Goal: Transaction & Acquisition: Purchase product/service

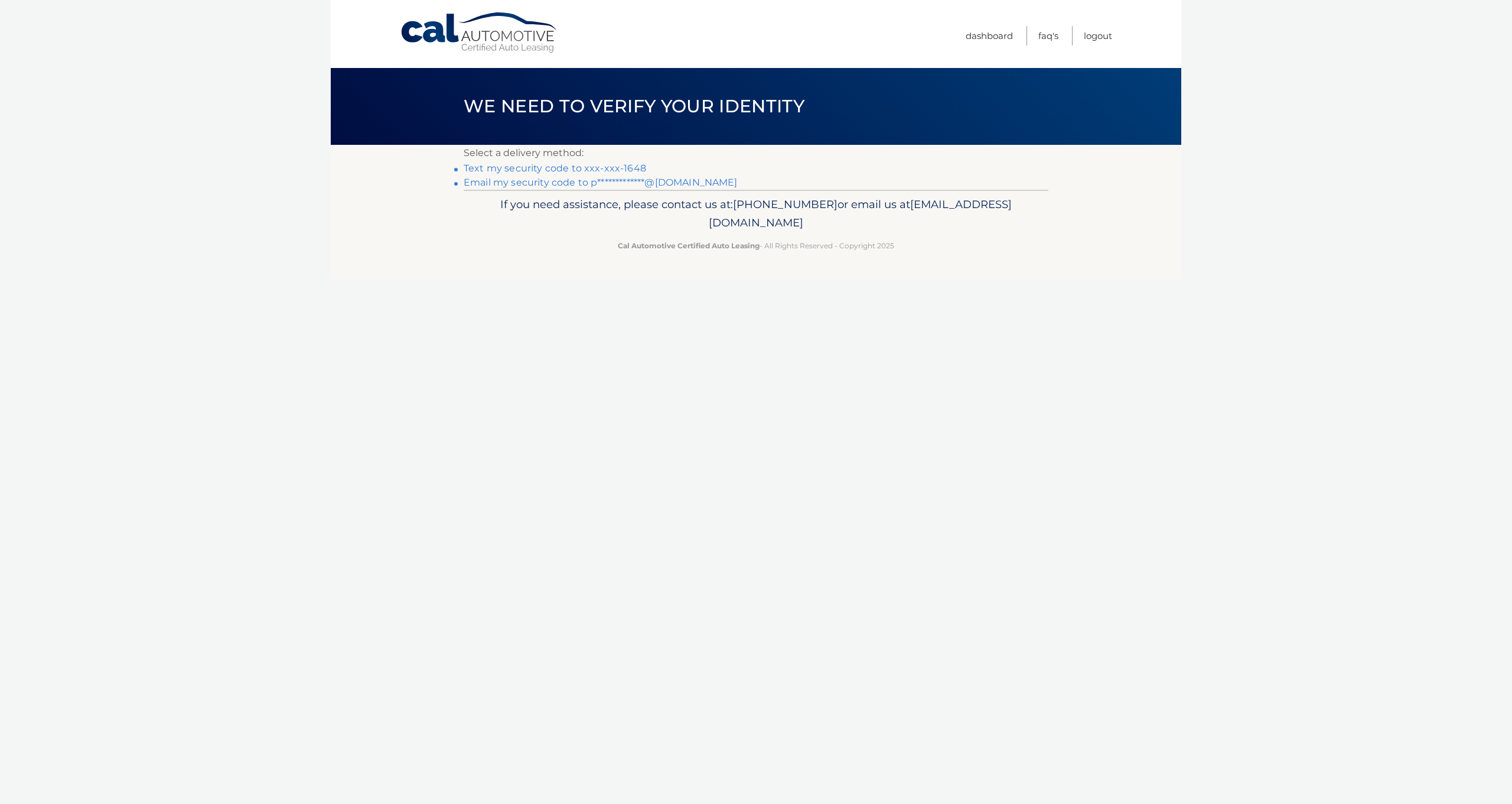
click at [581, 167] on link "Text my security code to xxx-xxx-1648" at bounding box center [555, 168] width 183 height 11
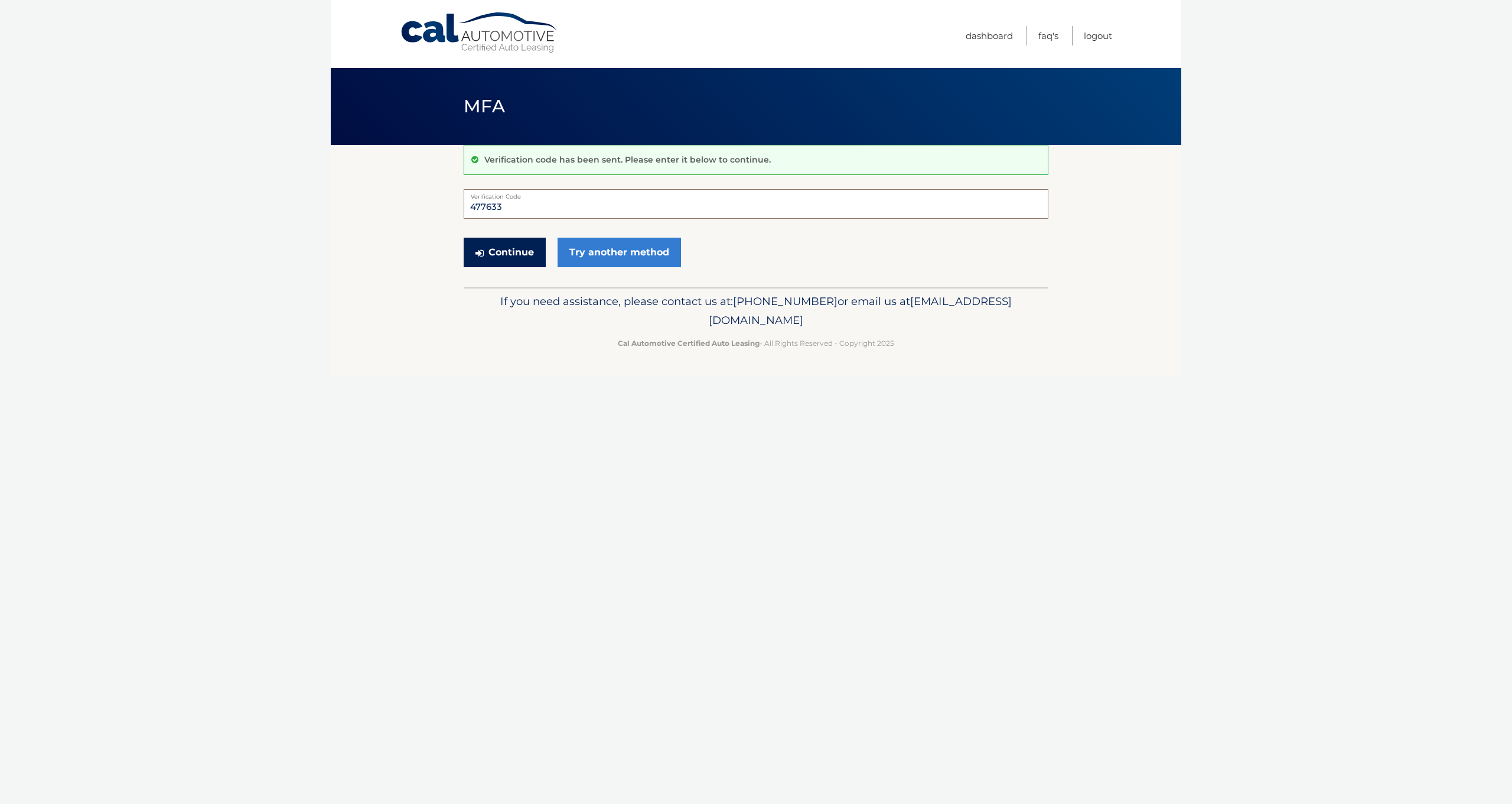
type input "477633"
click at [541, 242] on button "Continue" at bounding box center [505, 252] width 82 height 30
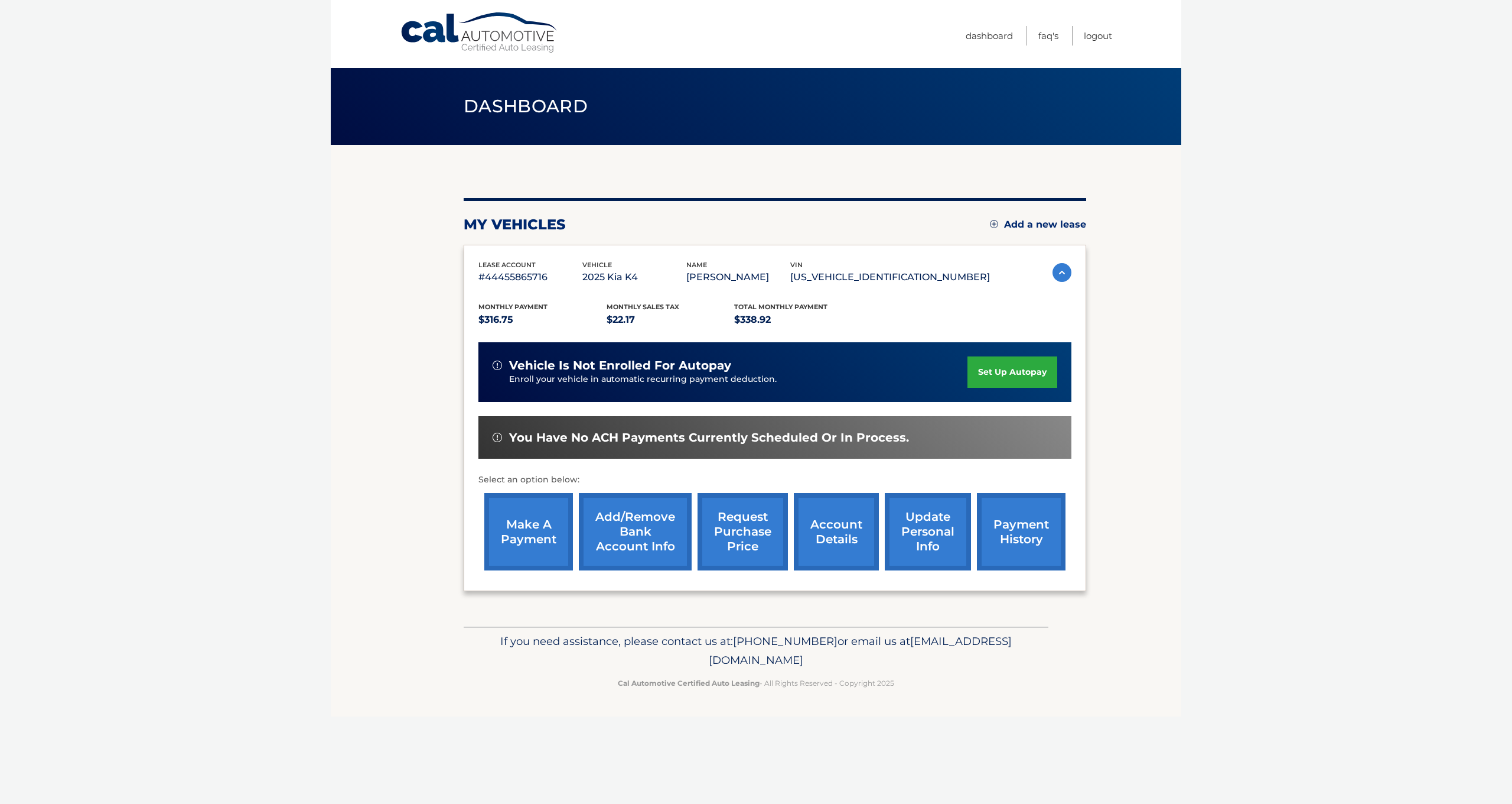
click at [548, 529] on link "make a payment" at bounding box center [528, 531] width 89 height 78
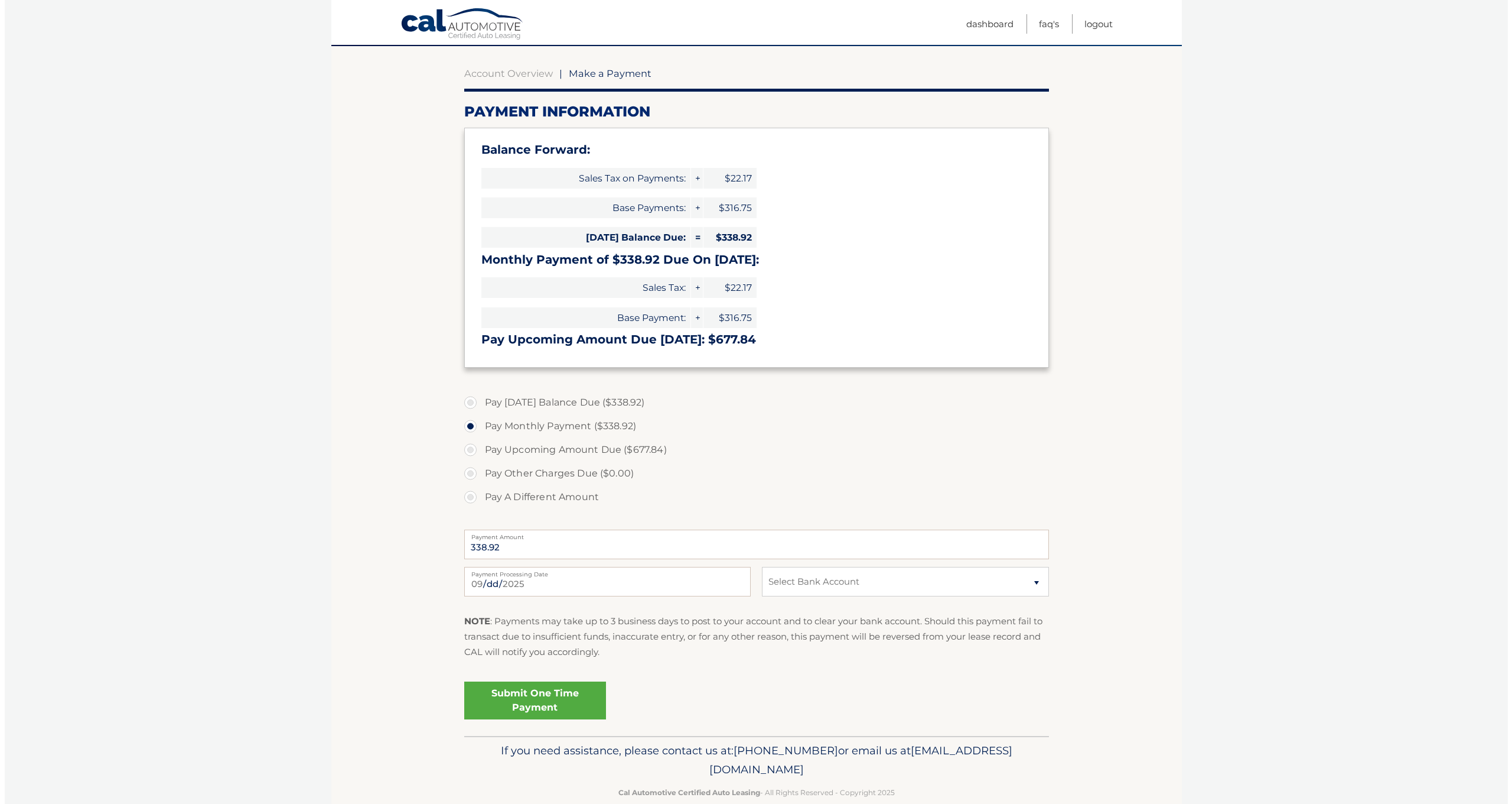
scroll to position [117, 0]
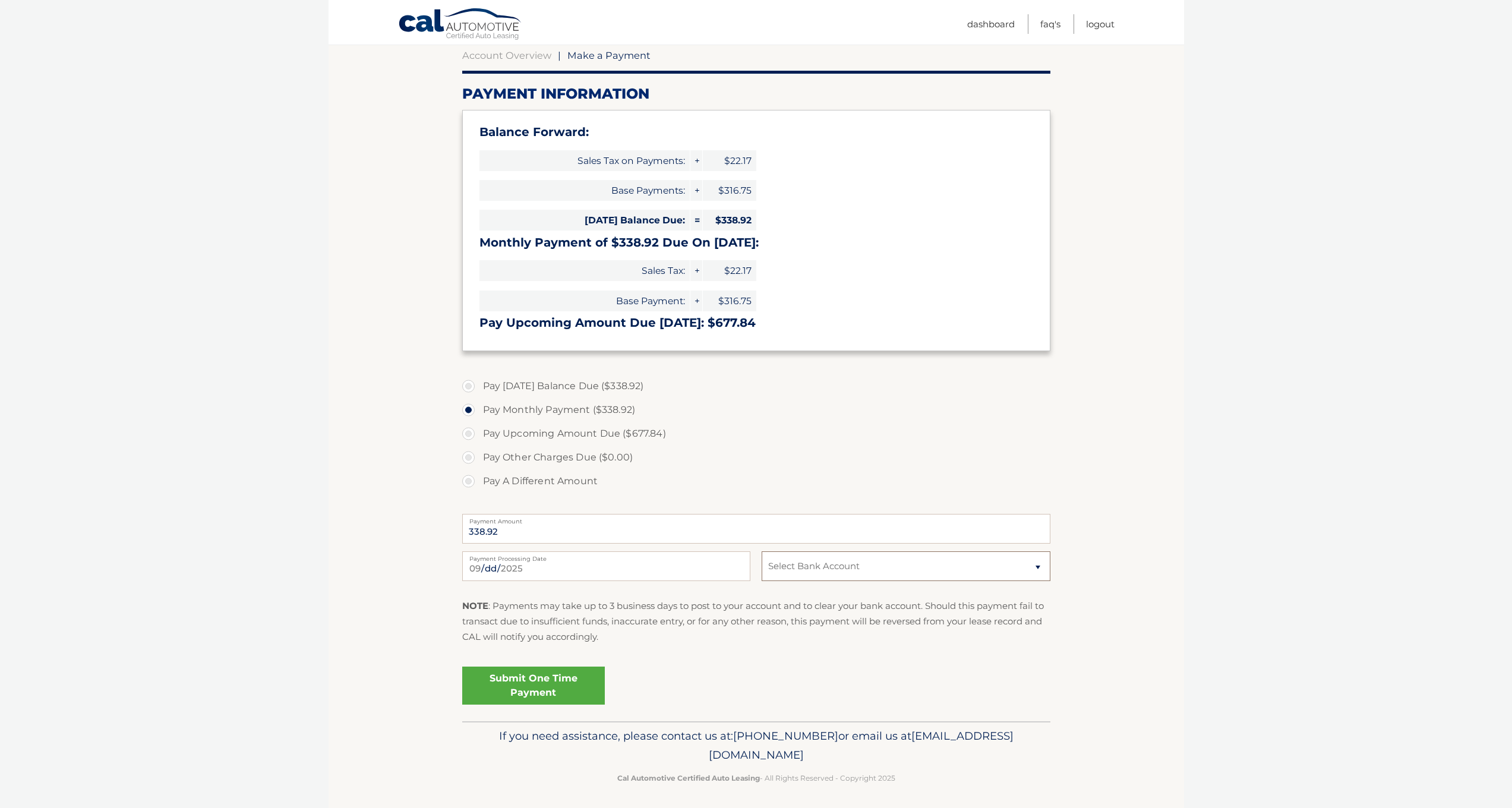
select select "ZjcwN2E0MWItNDMzOC00ODk2LWFkYzMtNmY1ZTNjOTMwMDFm"
click at [528, 687] on link "Submit One Time Payment" at bounding box center [533, 685] width 143 height 38
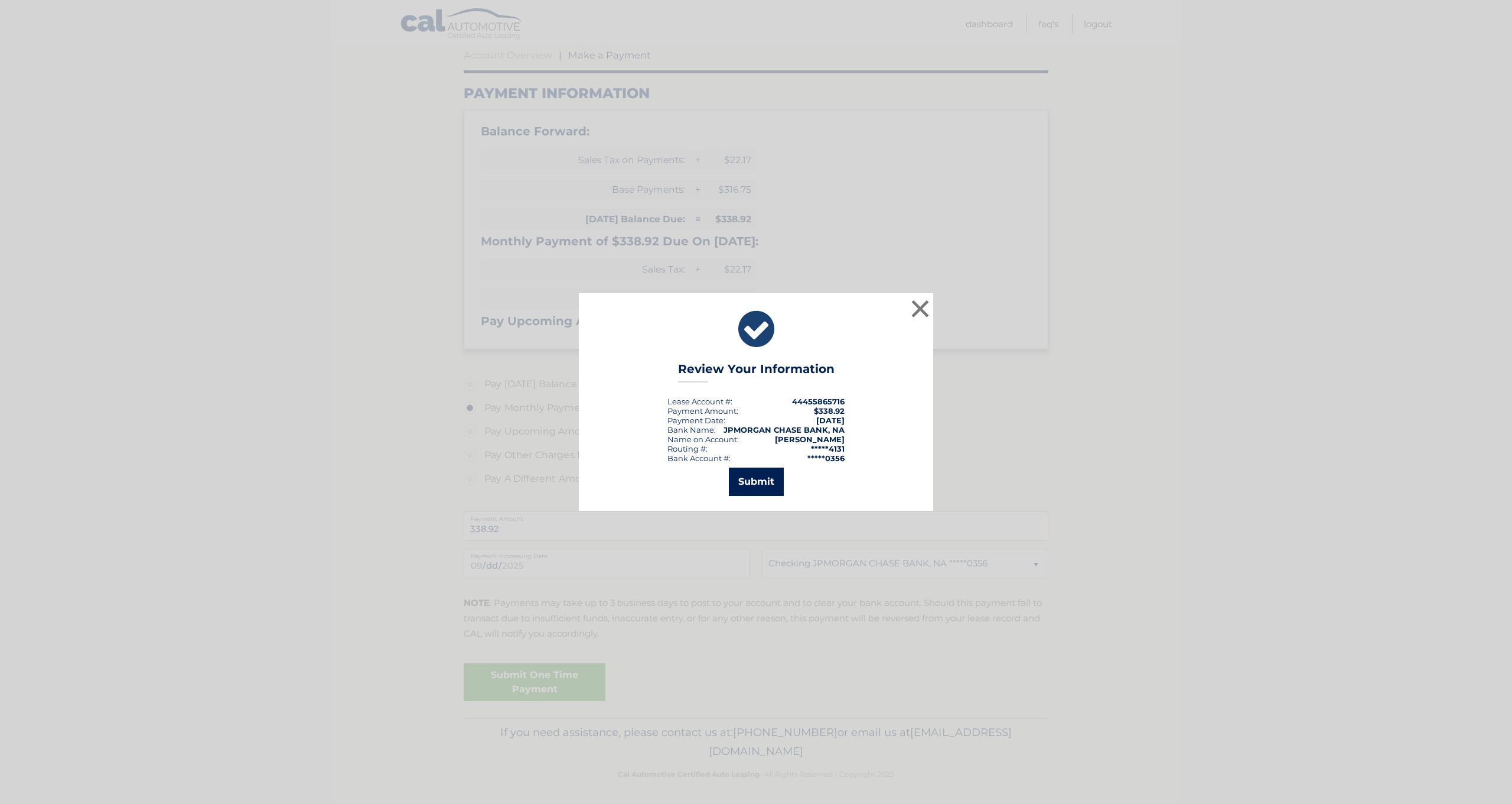
click at [770, 491] on button "Submit" at bounding box center [756, 482] width 55 height 28
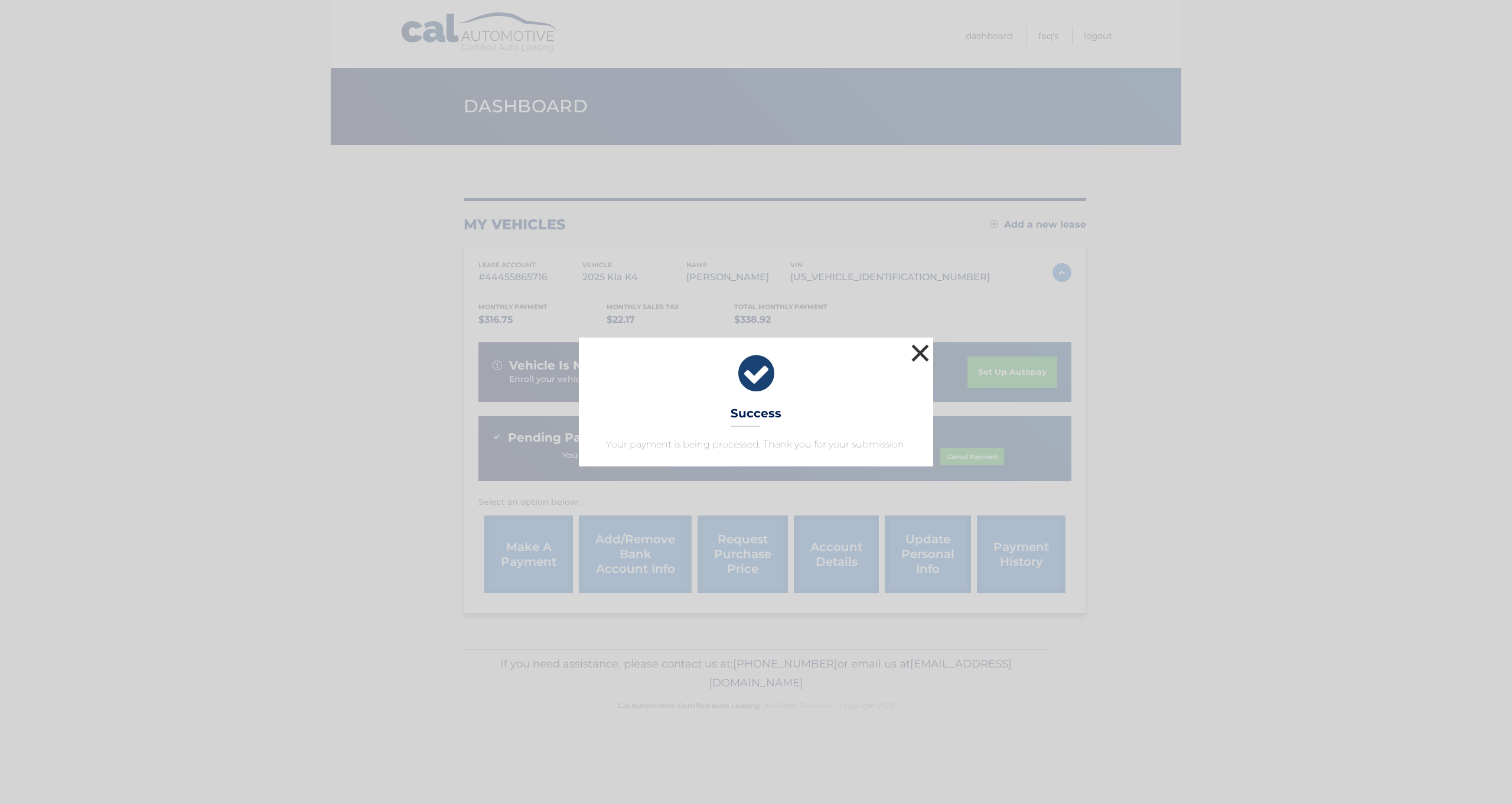
click at [921, 354] on button "×" at bounding box center [919, 352] width 23 height 23
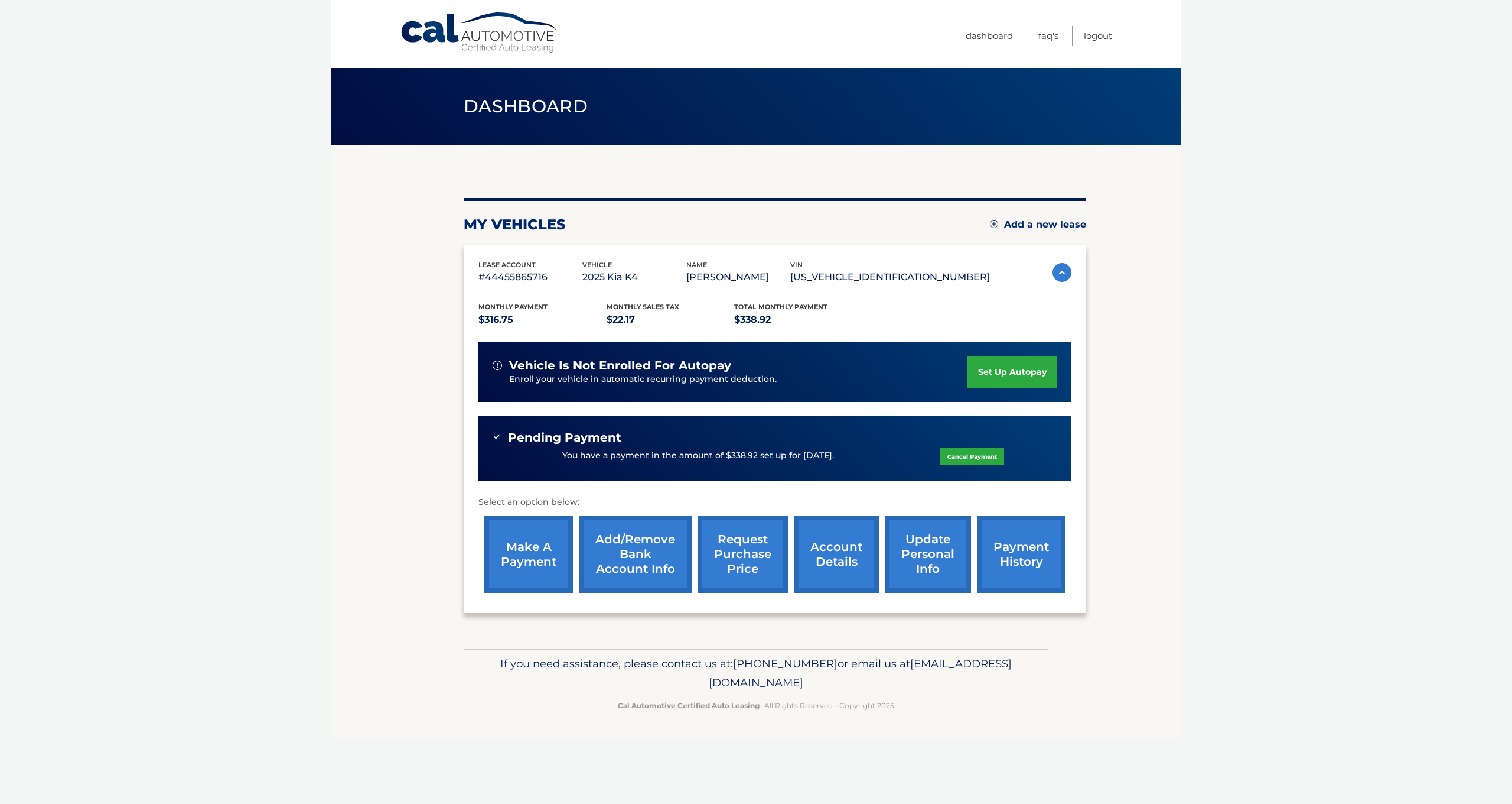
click at [1024, 551] on link "payment history" at bounding box center [1021, 554] width 89 height 78
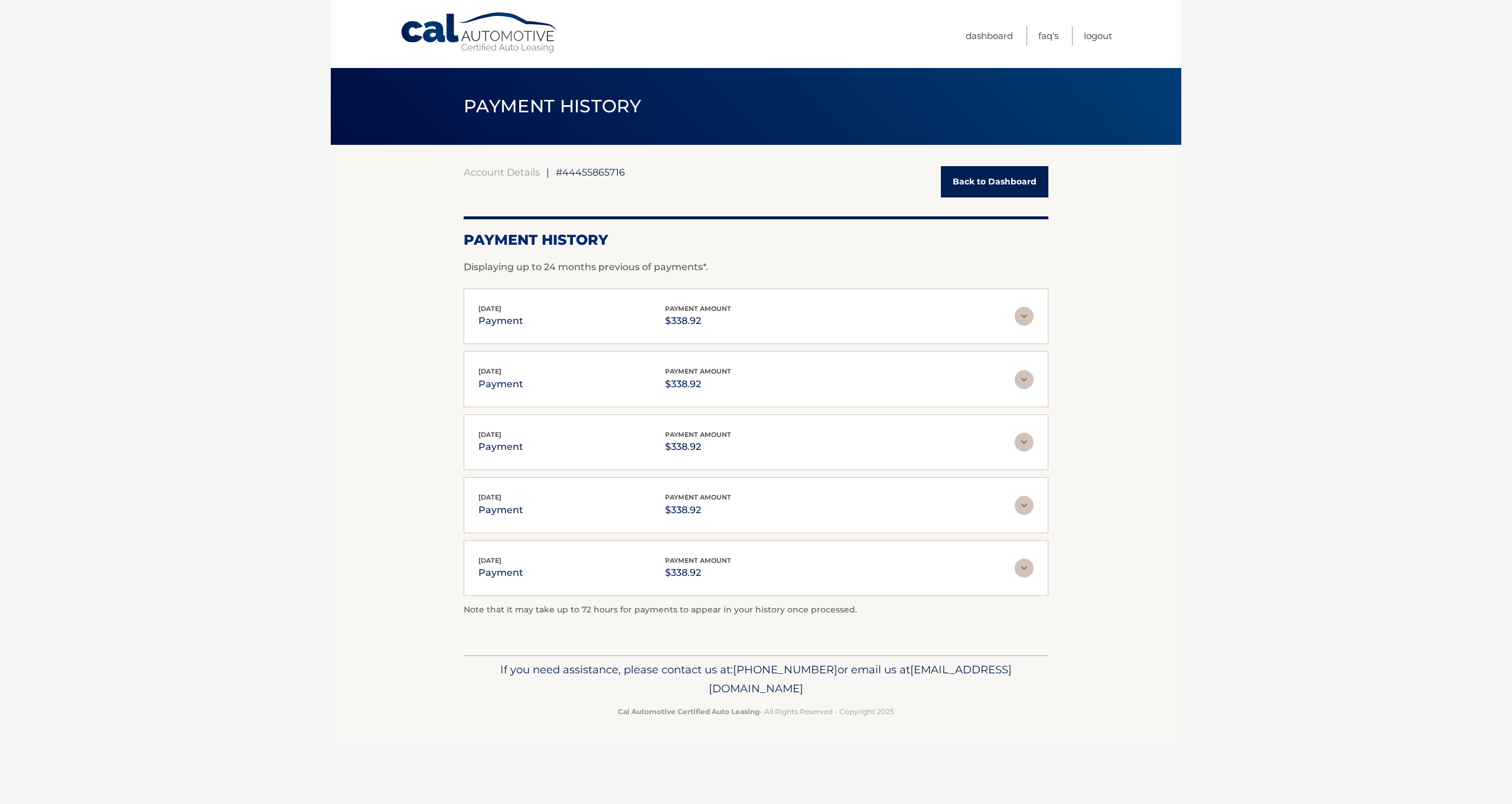
click at [1028, 565] on img at bounding box center [1024, 568] width 19 height 19
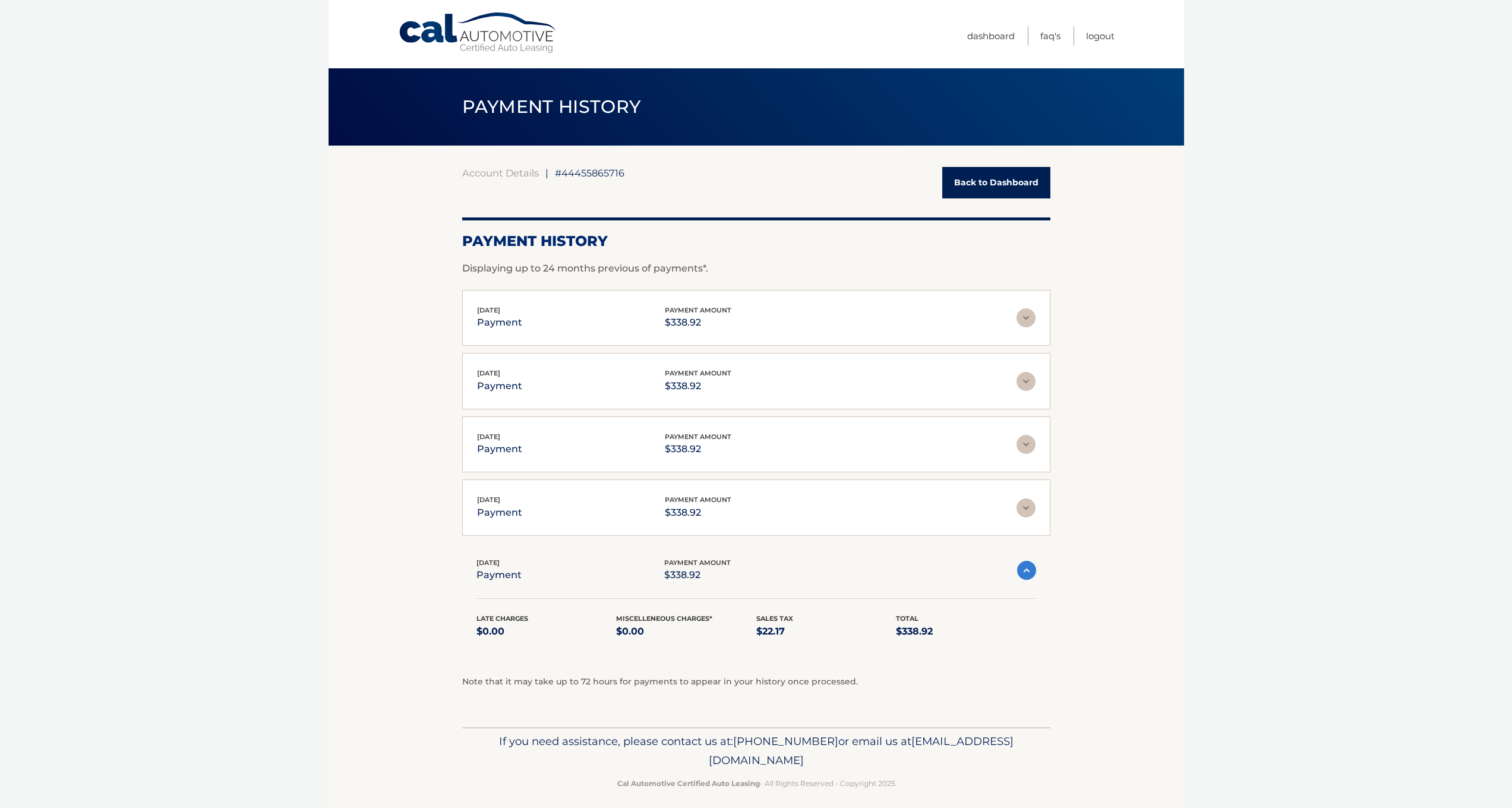
click at [1033, 568] on img at bounding box center [1027, 570] width 19 height 19
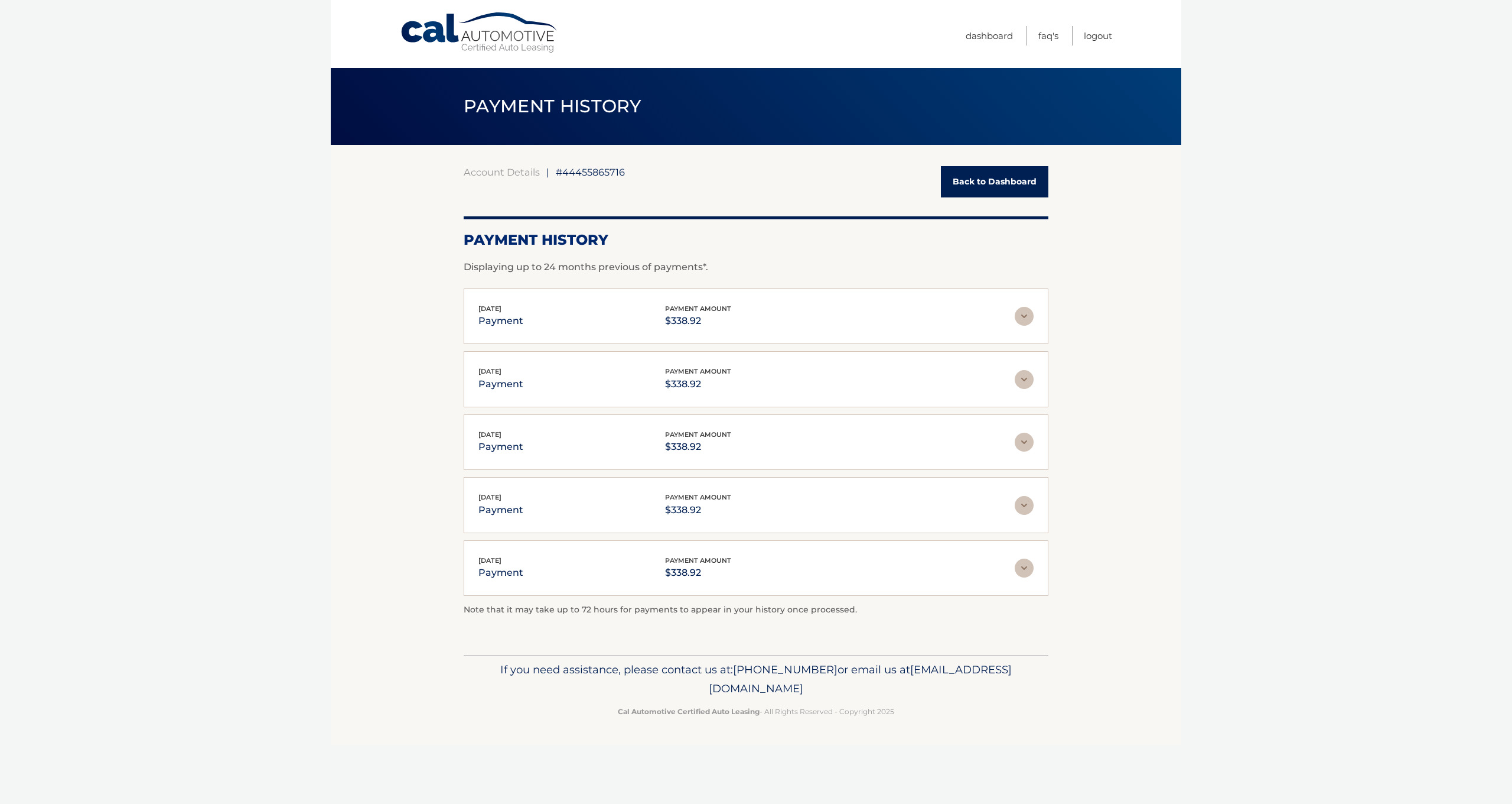
click at [1025, 318] on img at bounding box center [1024, 316] width 19 height 19
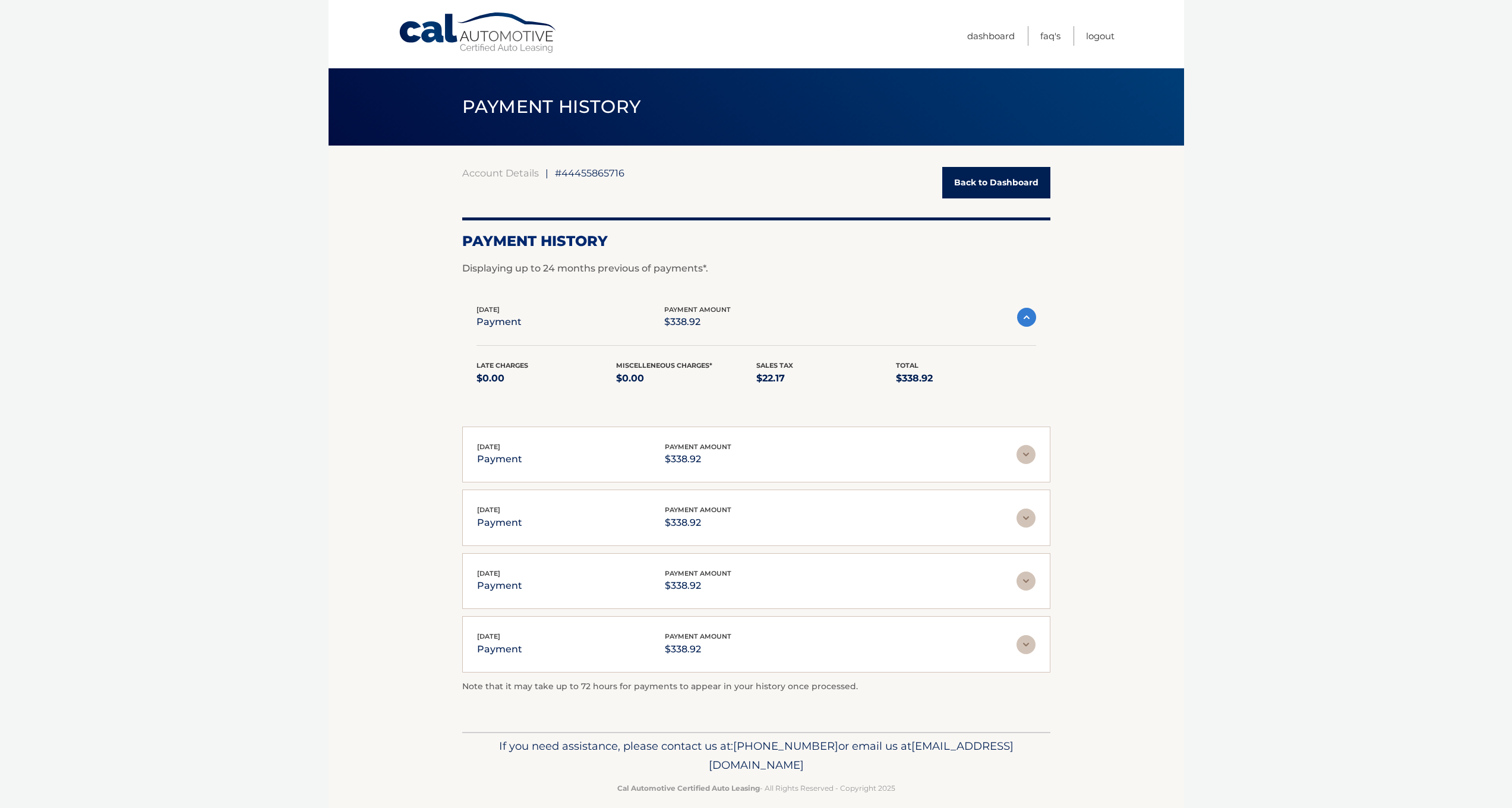
click at [1026, 316] on img at bounding box center [1027, 317] width 19 height 19
